Goal: Use online tool/utility: Use online tool/utility

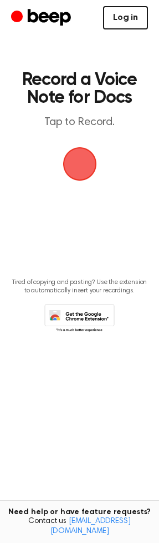
click at [121, 27] on link "Log in" at bounding box center [125, 17] width 45 height 23
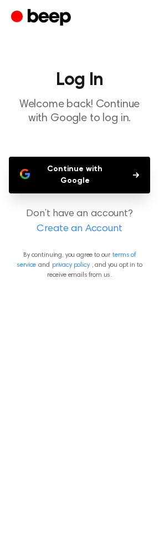
click at [80, 172] on button "Continue with Google" at bounding box center [80, 175] width 142 height 37
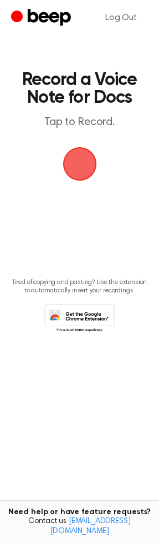
click at [77, 156] on span "button" at bounding box center [79, 163] width 31 height 31
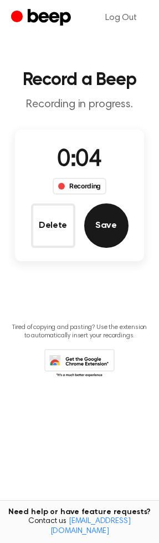
click at [97, 230] on button "Save" at bounding box center [106, 225] width 44 height 44
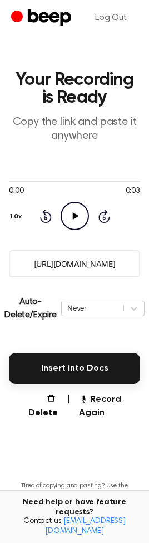
click at [77, 210] on icon "Play Audio" at bounding box center [75, 216] width 28 height 28
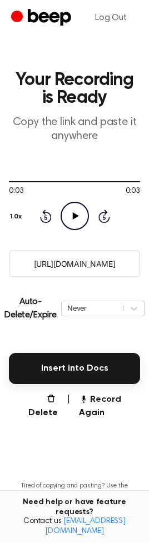
click at [69, 215] on icon "Play Audio" at bounding box center [75, 216] width 28 height 28
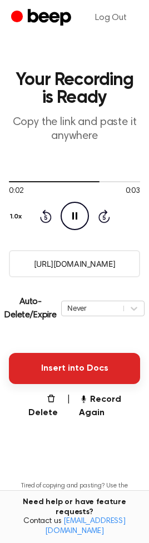
click at [75, 371] on button "Insert into Docs" at bounding box center [74, 368] width 131 height 31
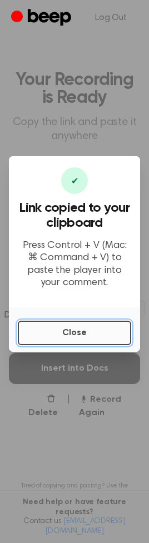
click at [63, 327] on button "Close" at bounding box center [74, 333] width 113 height 24
